Goal: Information Seeking & Learning: Learn about a topic

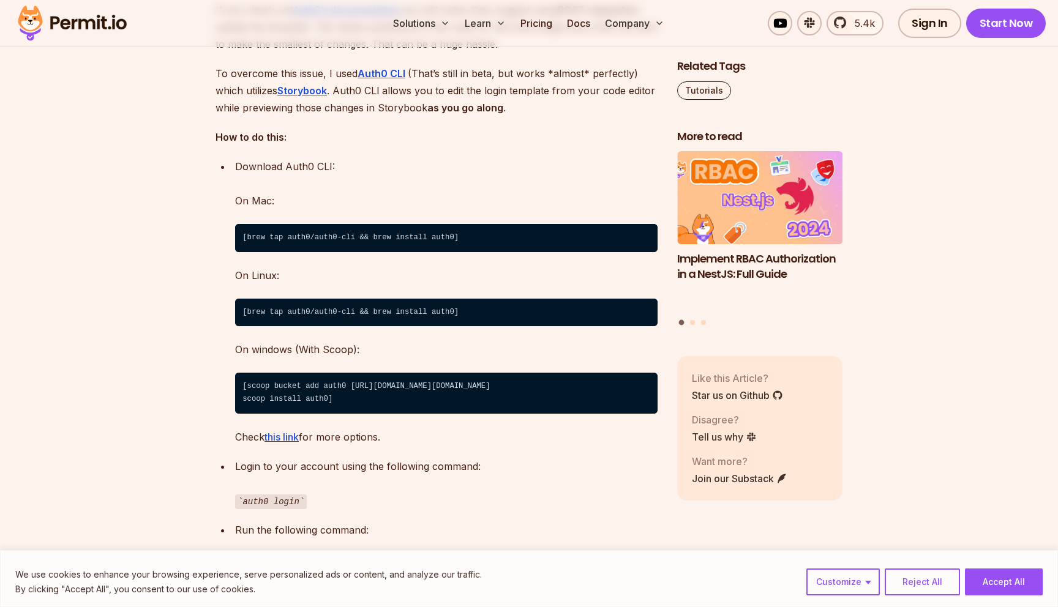
scroll to position [3044, 0]
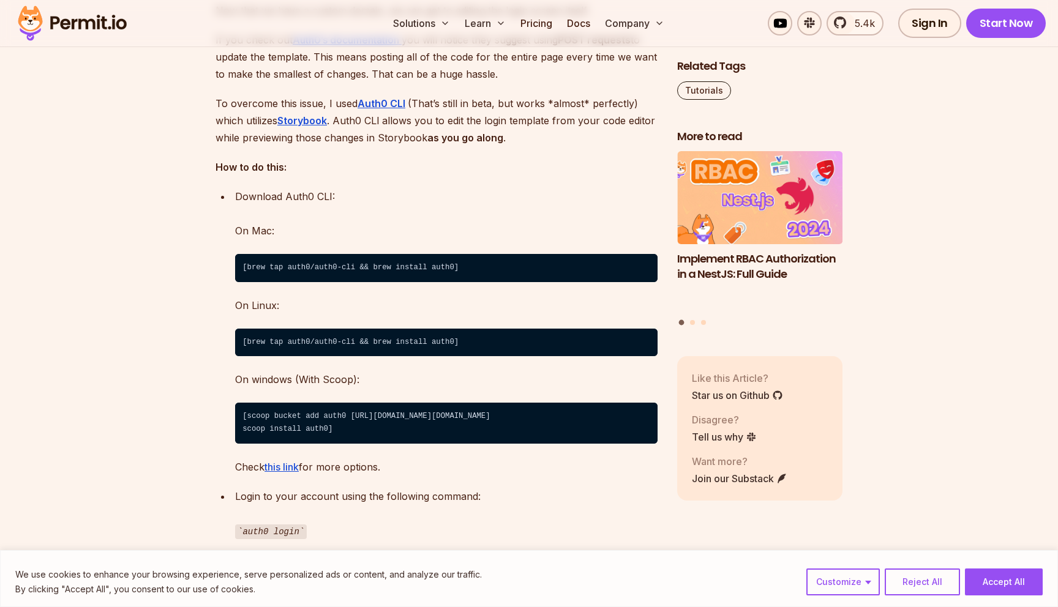
click at [446, 139] on p "To overcome this issue, I used Auth0 CLI (That’s still in beta, but works *almo…" at bounding box center [436, 120] width 442 height 51
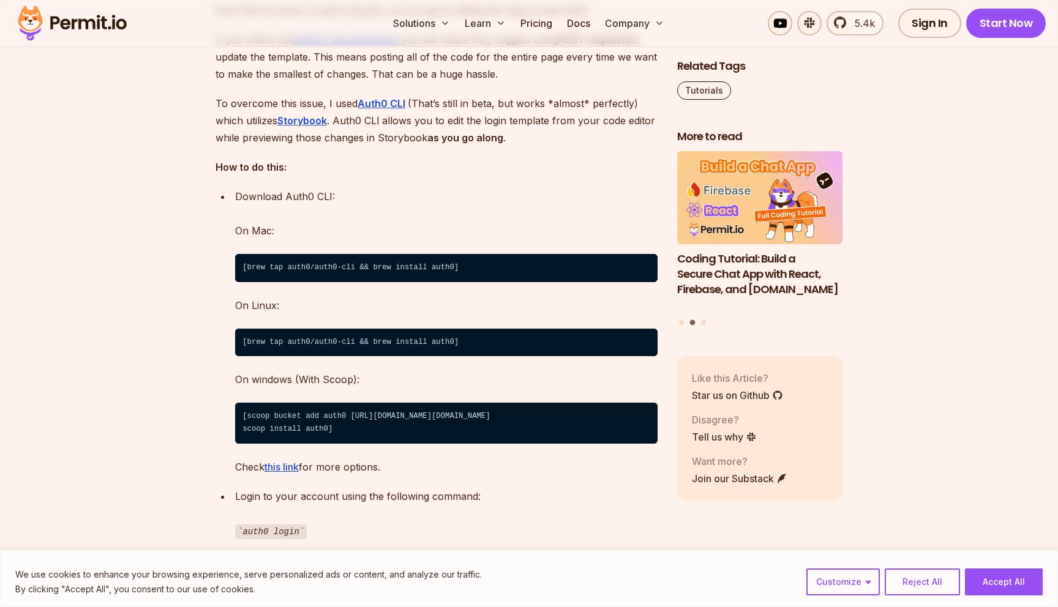
click at [446, 139] on p "To overcome this issue, I used Auth0 CLI (That’s still in beta, but works *almo…" at bounding box center [436, 120] width 442 height 51
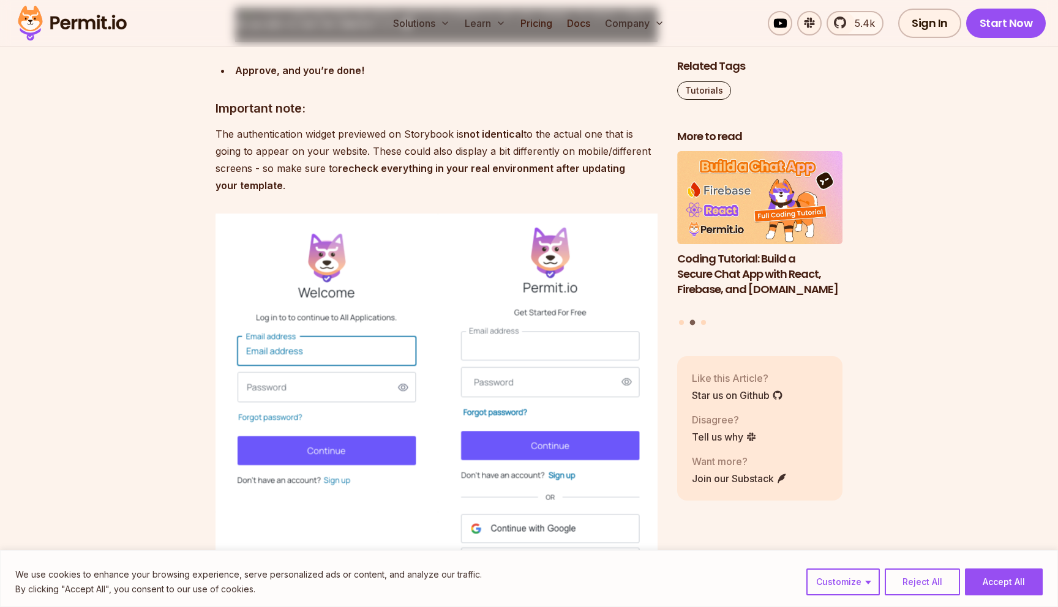
scroll to position [4208, 0]
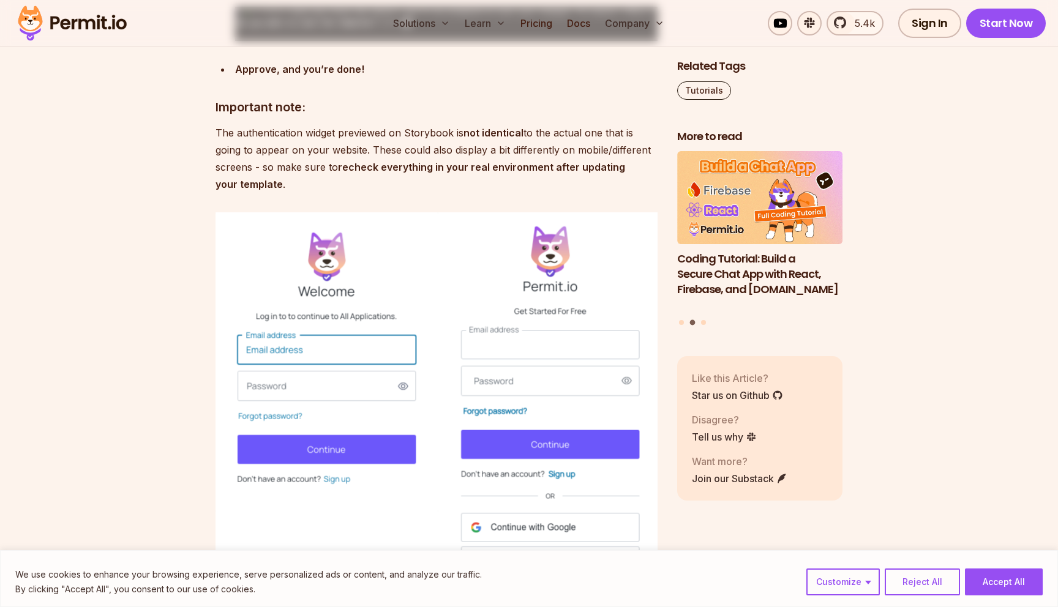
click at [428, 193] on p "The authentication widget previewed on Storybook is not identical to the actual…" at bounding box center [436, 158] width 442 height 69
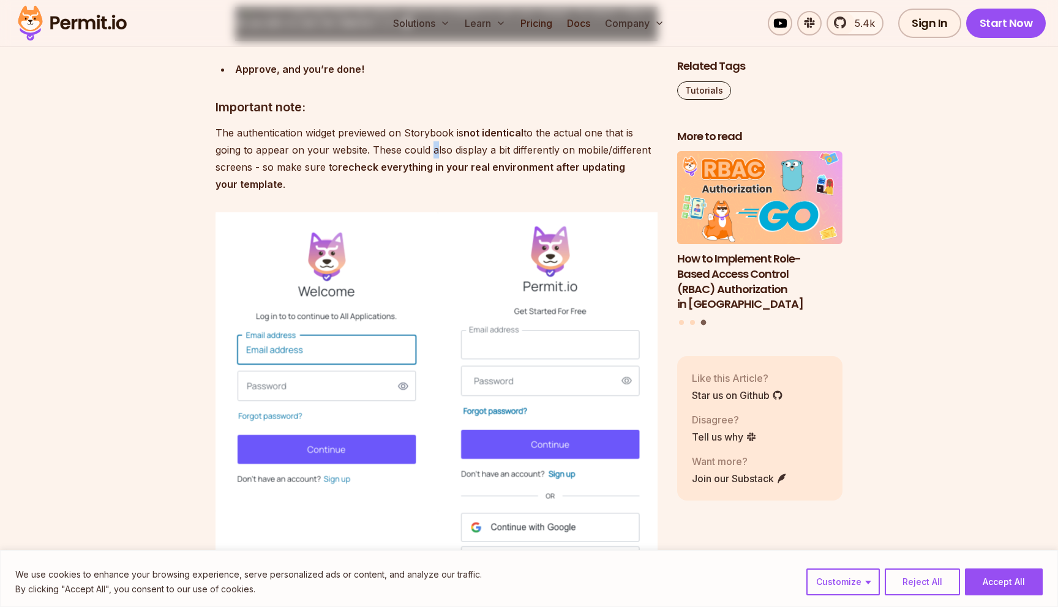
click at [428, 193] on p "The authentication widget previewed on Storybook is not identical to the actual…" at bounding box center [436, 158] width 442 height 69
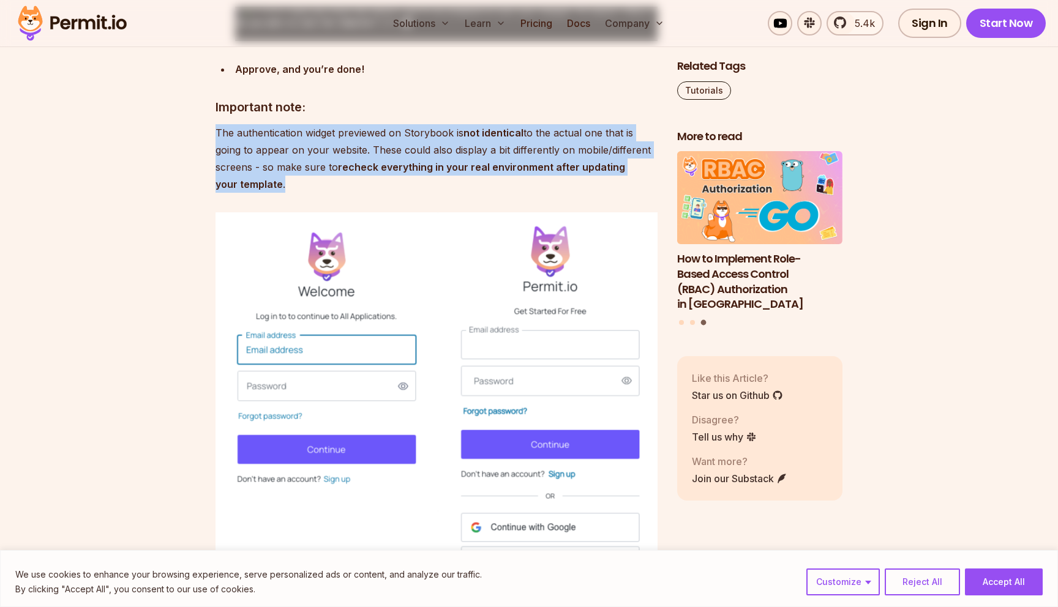
click at [437, 192] on p "The authentication widget previewed on Storybook is not identical to the actual…" at bounding box center [436, 158] width 442 height 69
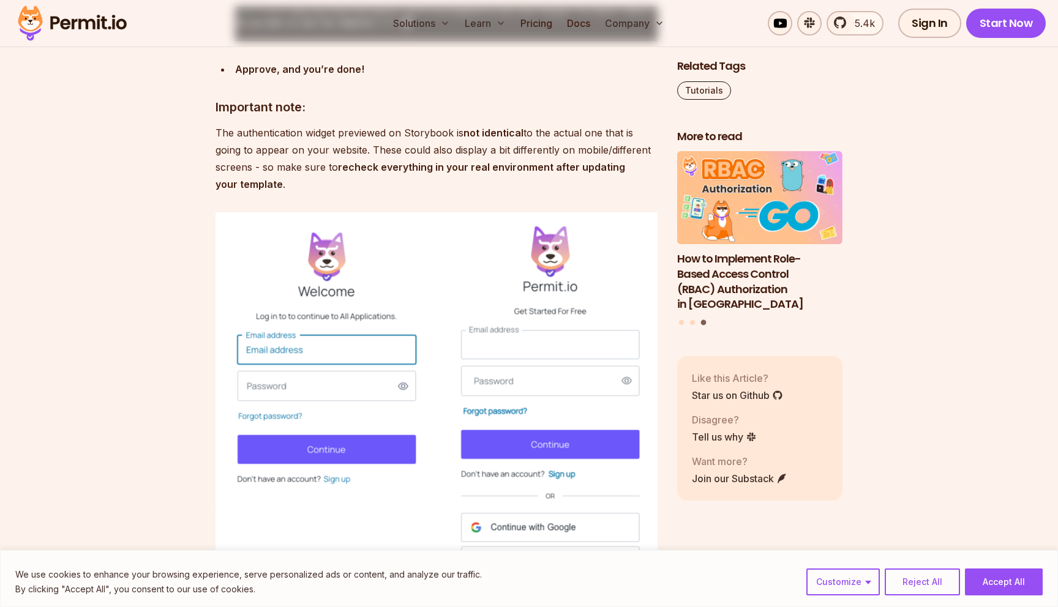
click at [437, 192] on p "The authentication widget previewed on Storybook is not identical to the actual…" at bounding box center [436, 158] width 442 height 69
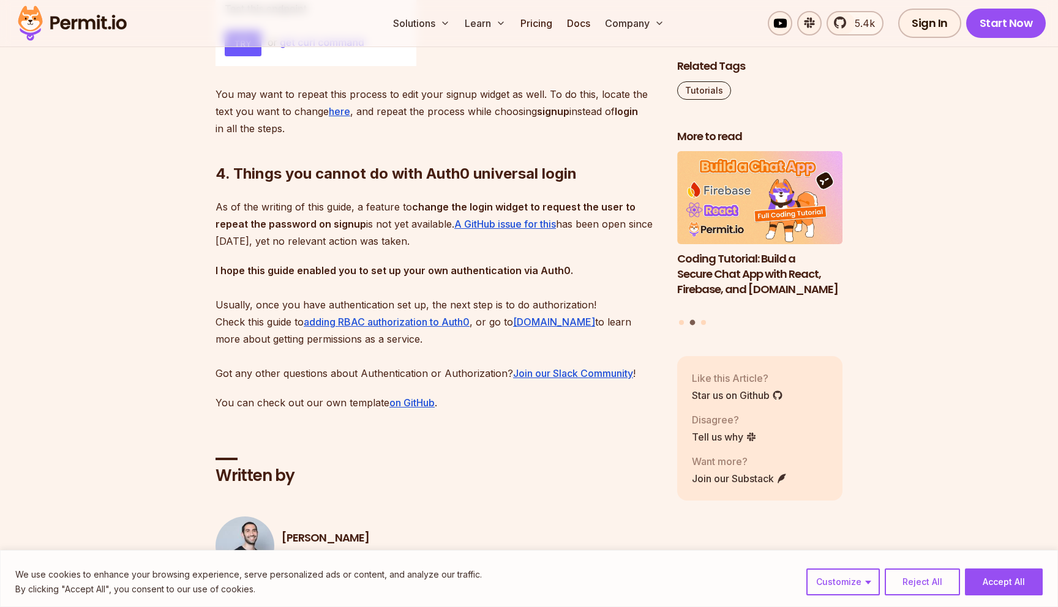
scroll to position [6398, 0]
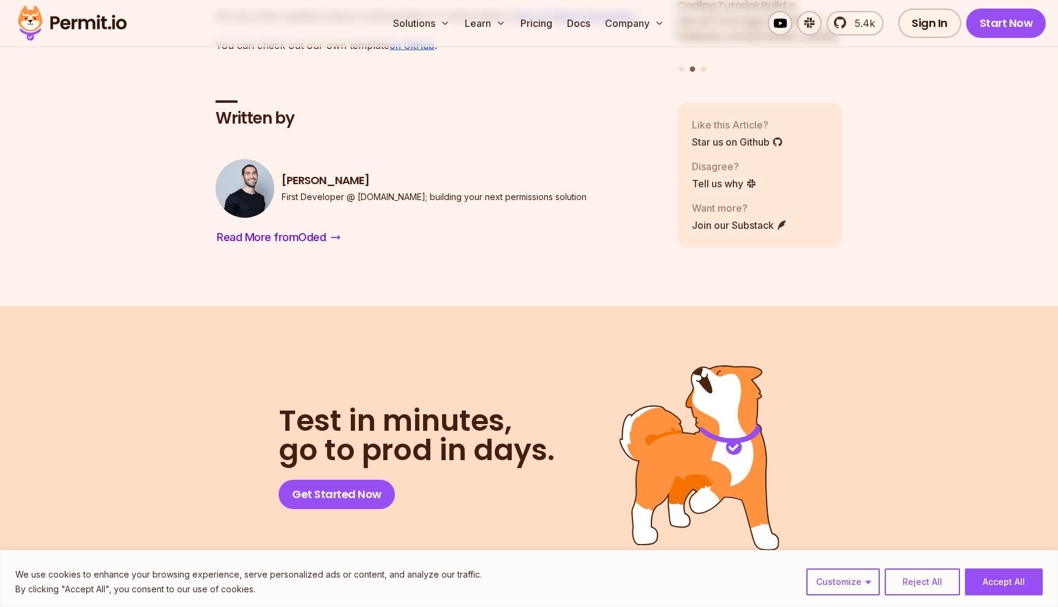
scroll to position [6745, 0]
